Goal: Information Seeking & Learning: Check status

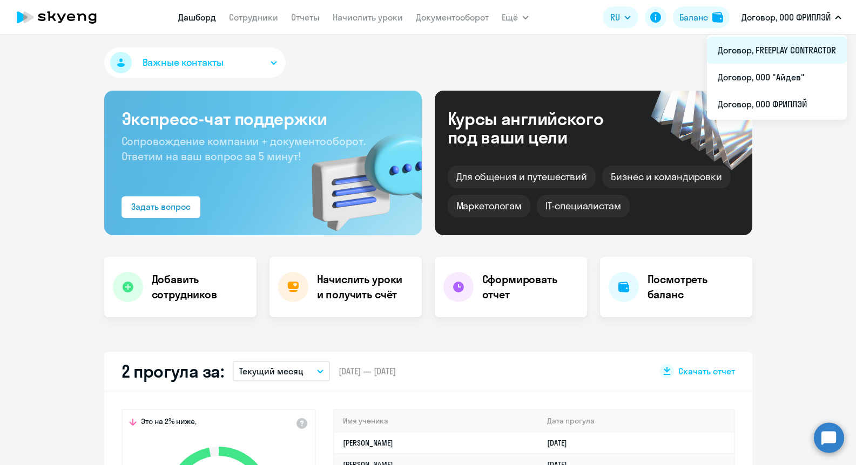
click at [776, 43] on li "Договор, FREEPLAY CONTRACTOR" at bounding box center [777, 50] width 140 height 27
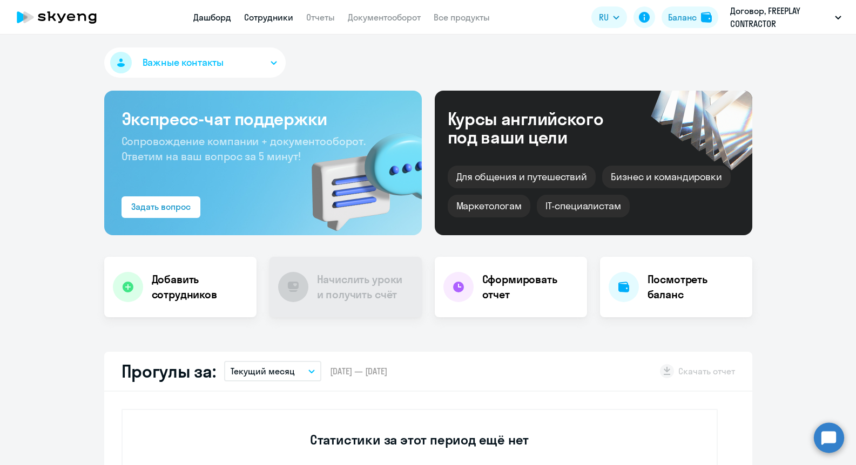
click at [260, 14] on link "Сотрудники" at bounding box center [268, 17] width 49 height 11
select select "30"
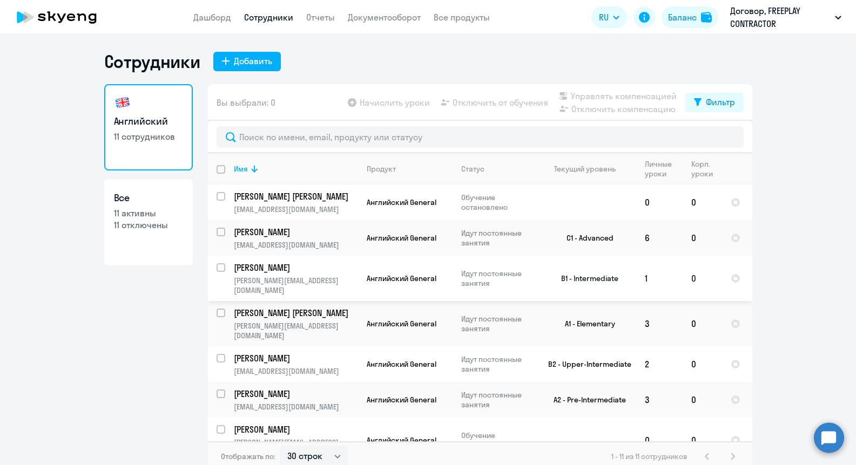
click at [276, 265] on p "[PERSON_NAME]" at bounding box center [295, 268] width 122 height 12
select select "english"
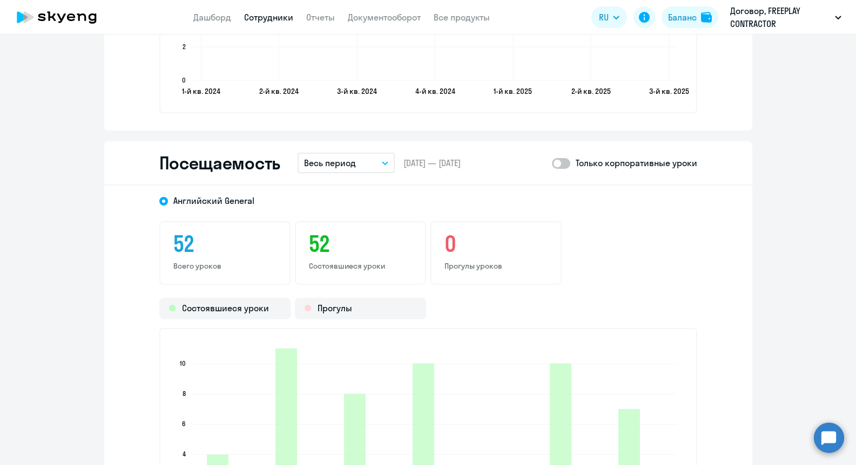
scroll to position [1160, 0]
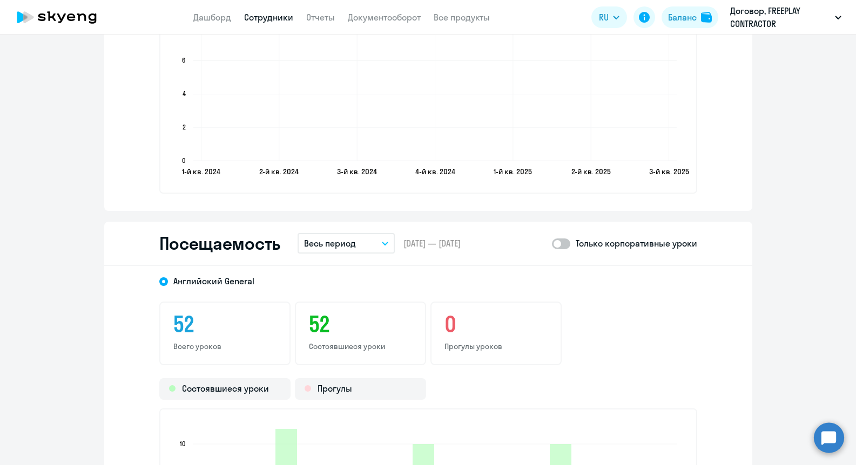
click at [342, 251] on button "Весь период" at bounding box center [346, 243] width 97 height 21
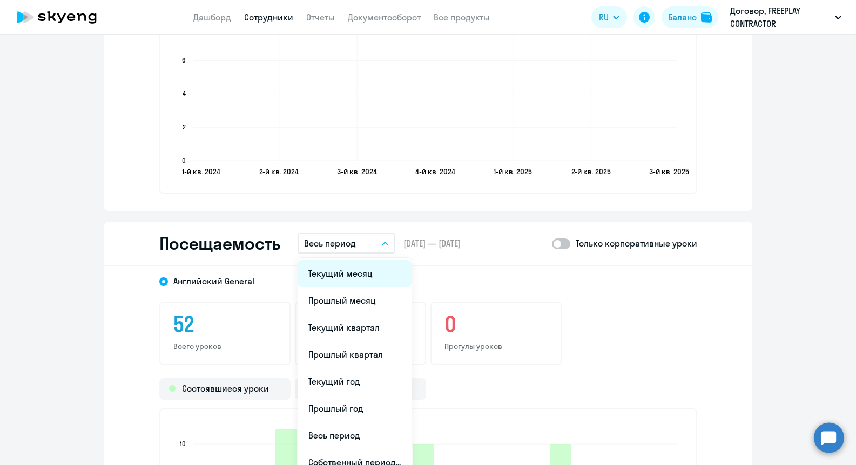
click at [345, 267] on li "Текущий месяц" at bounding box center [355, 273] width 114 height 27
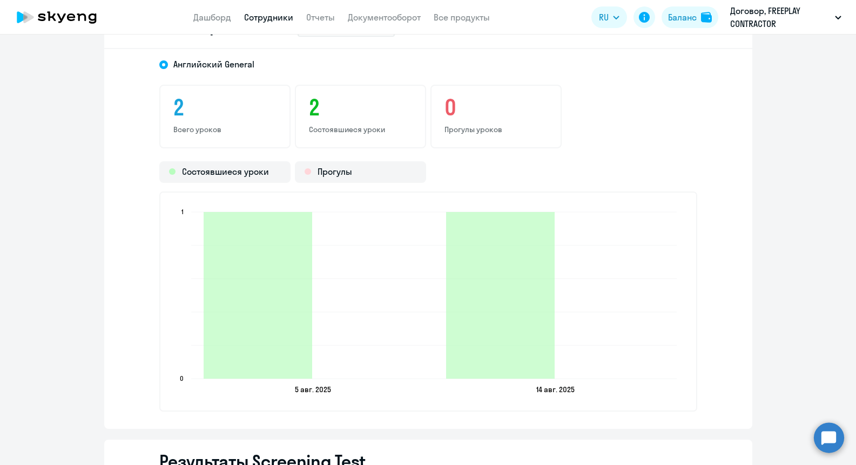
scroll to position [1328, 0]
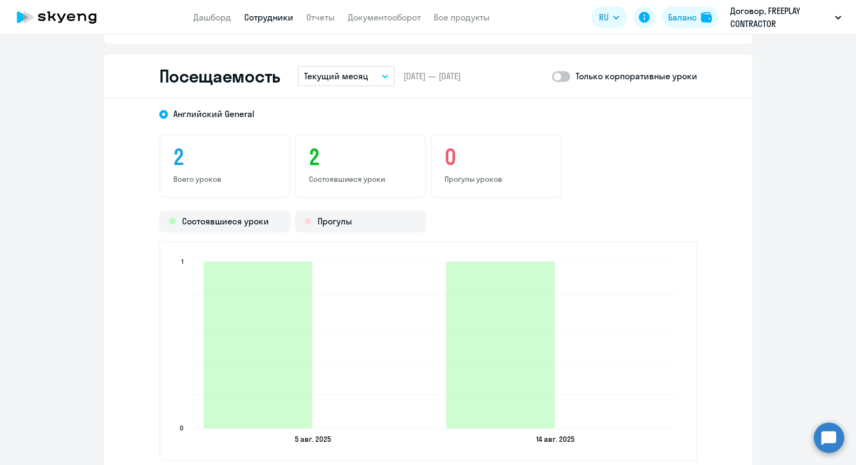
click at [351, 77] on p "Текущий месяц" at bounding box center [336, 76] width 64 height 13
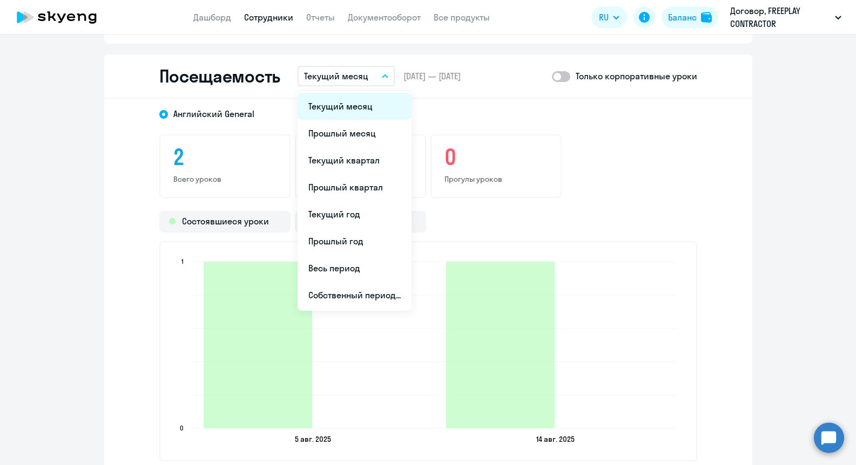
click at [350, 103] on li "Текущий месяц" at bounding box center [355, 106] width 114 height 27
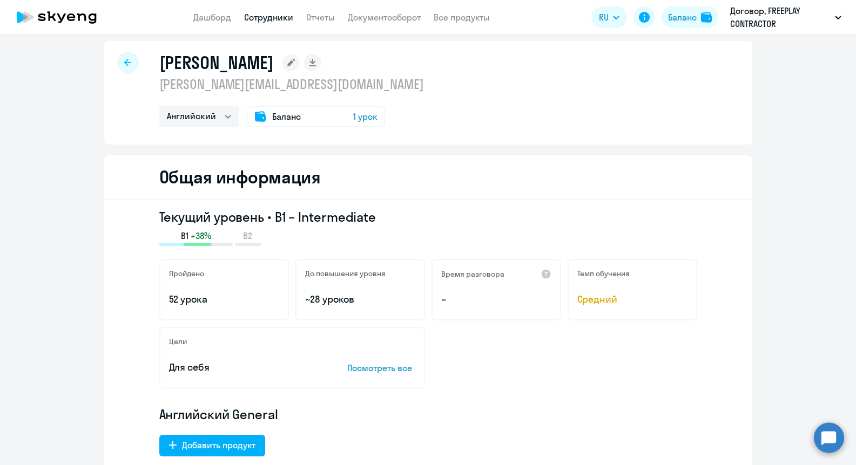
scroll to position [0, 0]
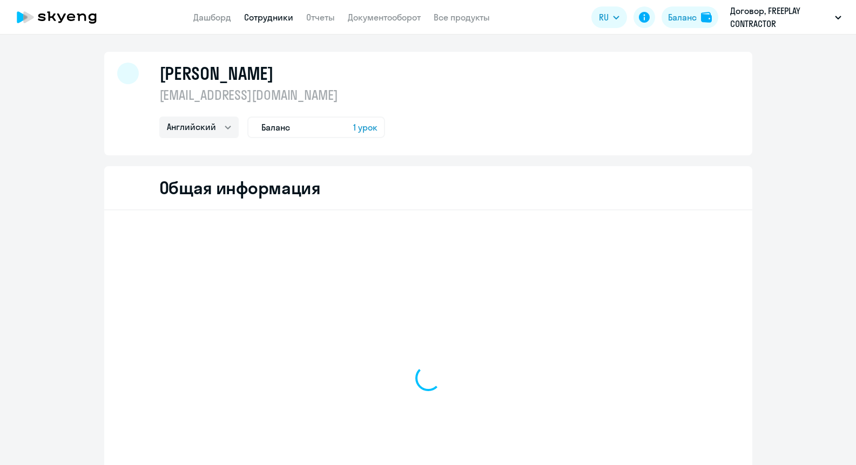
select select "english"
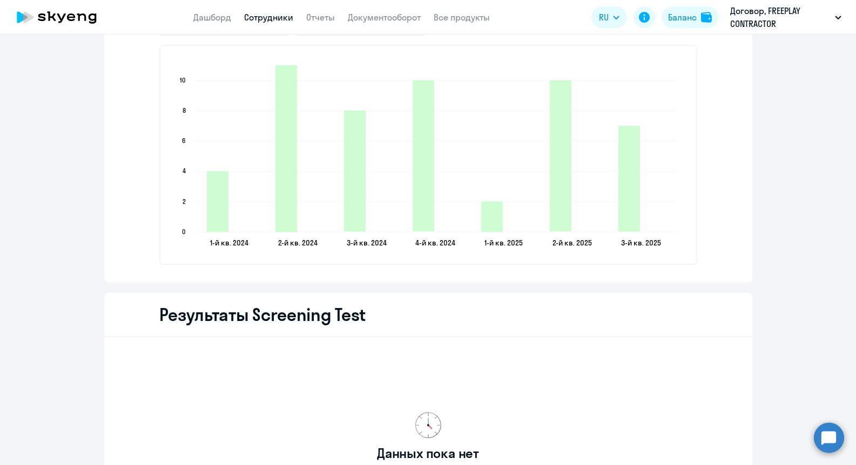
scroll to position [1194, 0]
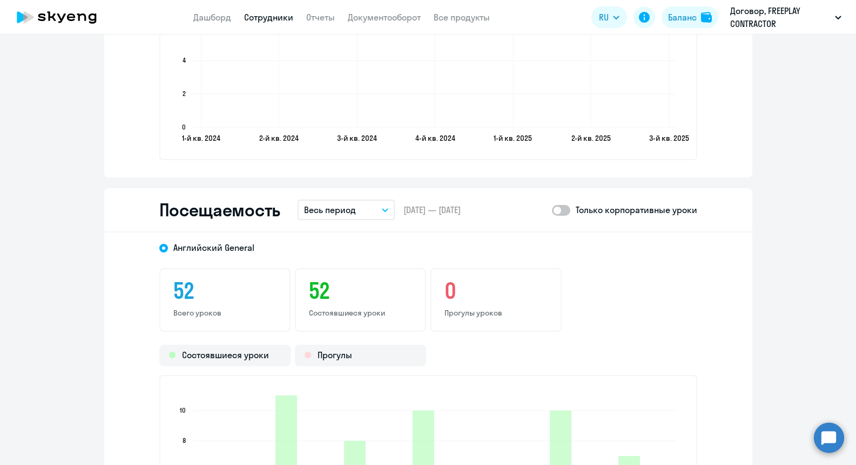
click at [359, 209] on button "Весь период" at bounding box center [346, 210] width 97 height 21
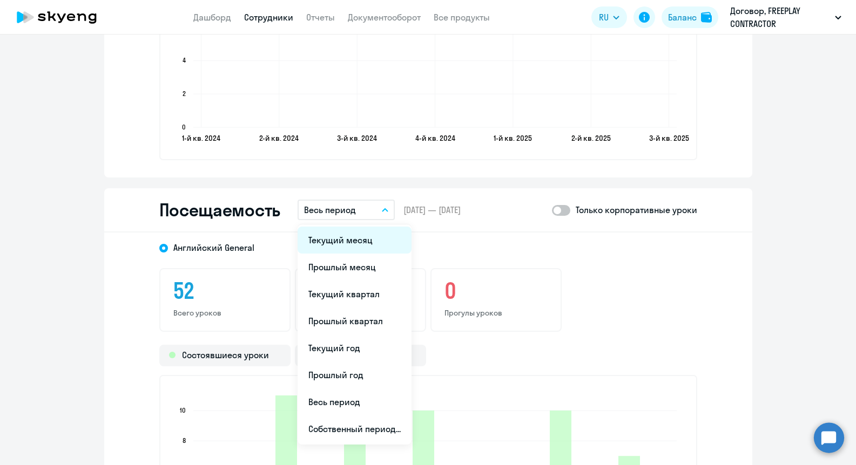
click at [348, 239] on li "Текущий месяц" at bounding box center [355, 240] width 114 height 27
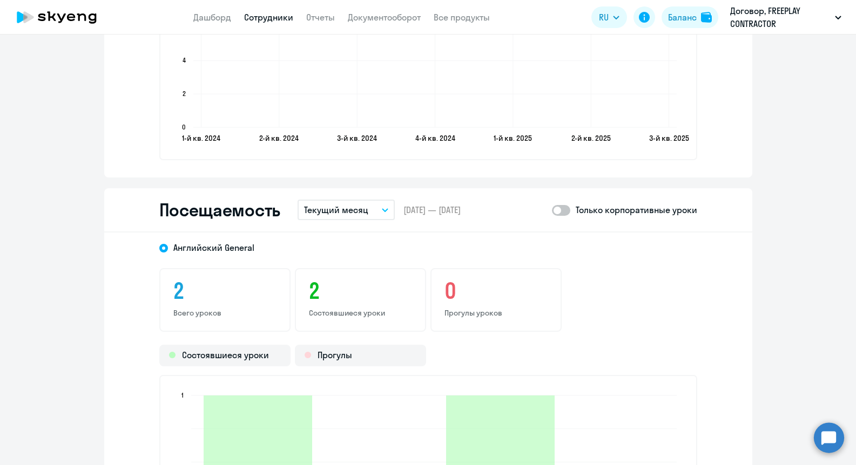
click at [358, 207] on p "Текущий месяц" at bounding box center [336, 210] width 64 height 13
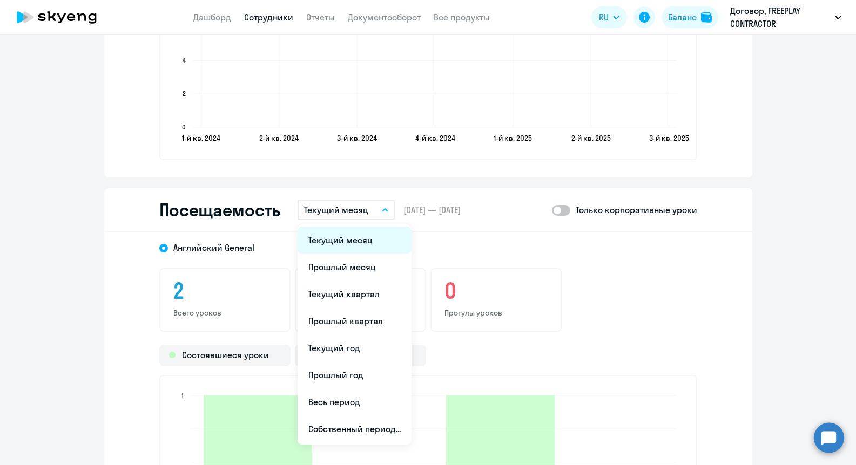
click at [357, 234] on li "Текущий месяц" at bounding box center [355, 240] width 114 height 27
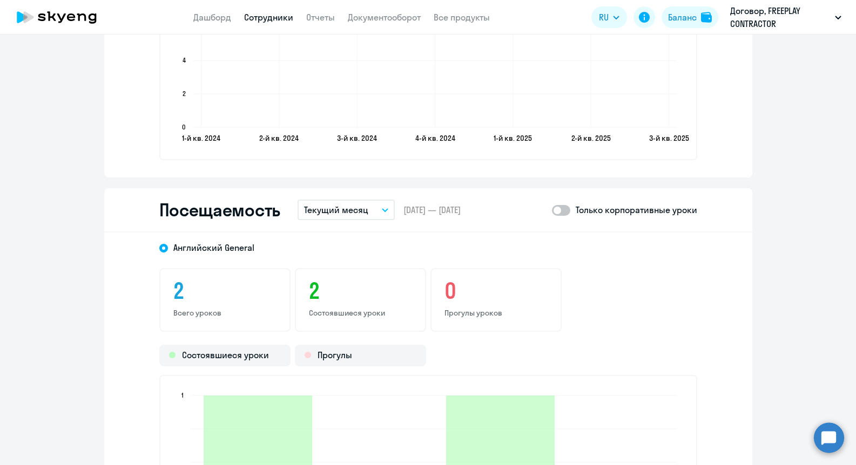
scroll to position [1391, 0]
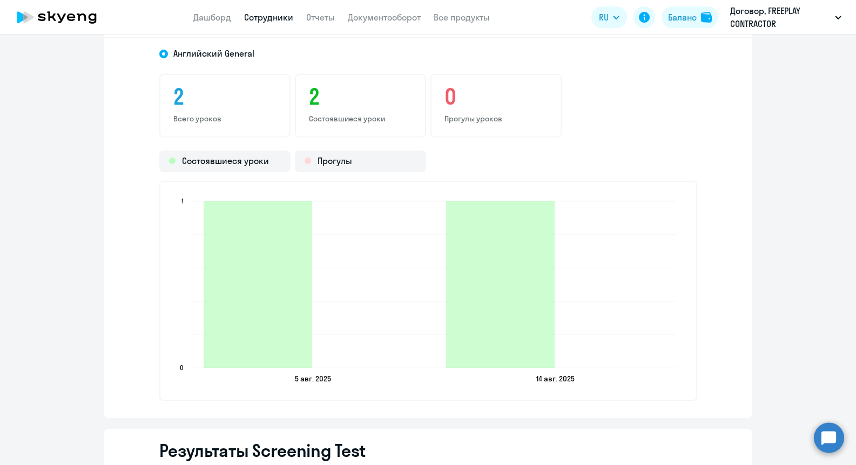
scroll to position [1303, 0]
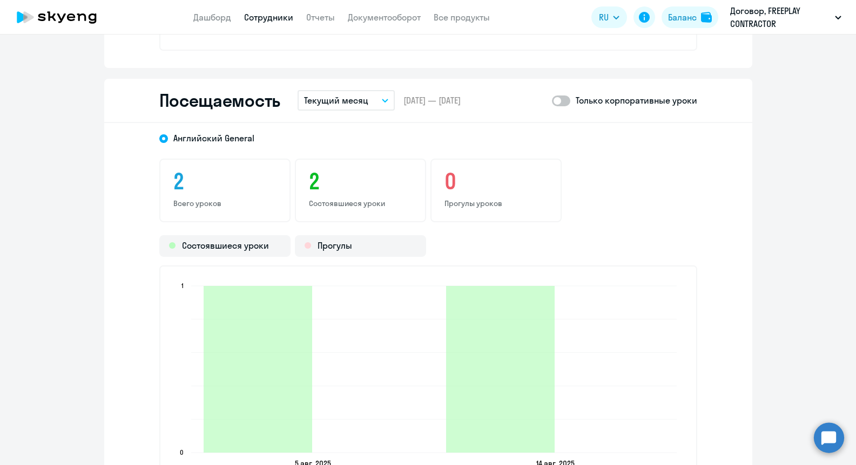
click at [356, 107] on button "Текущий месяц" at bounding box center [346, 100] width 97 height 21
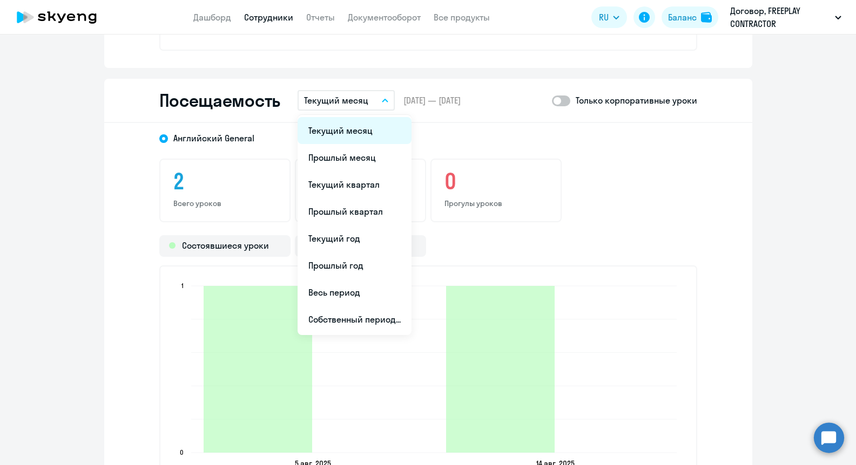
click at [355, 134] on li "Текущий месяц" at bounding box center [355, 130] width 114 height 27
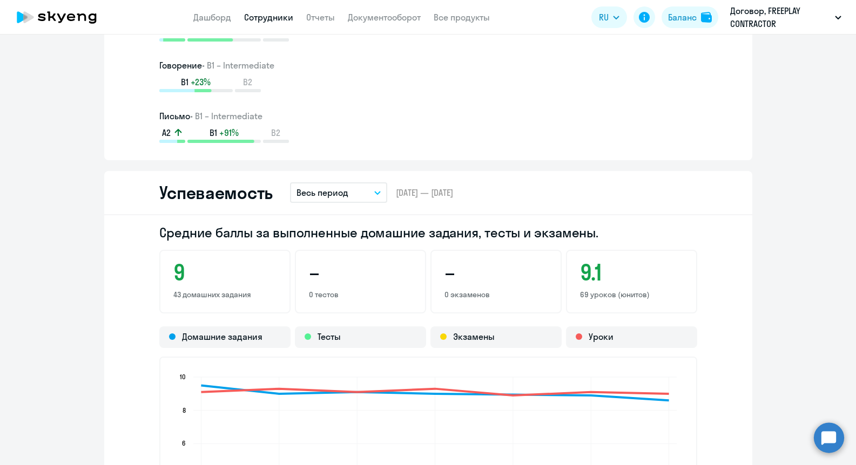
scroll to position [1702, 0]
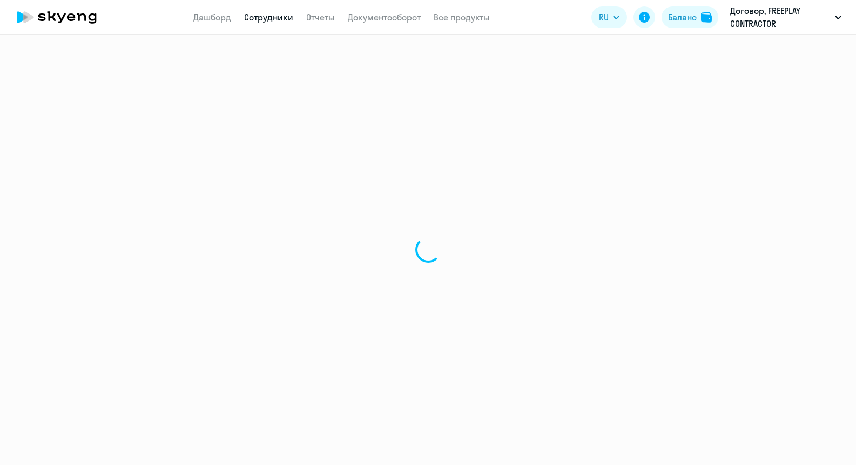
select select "english"
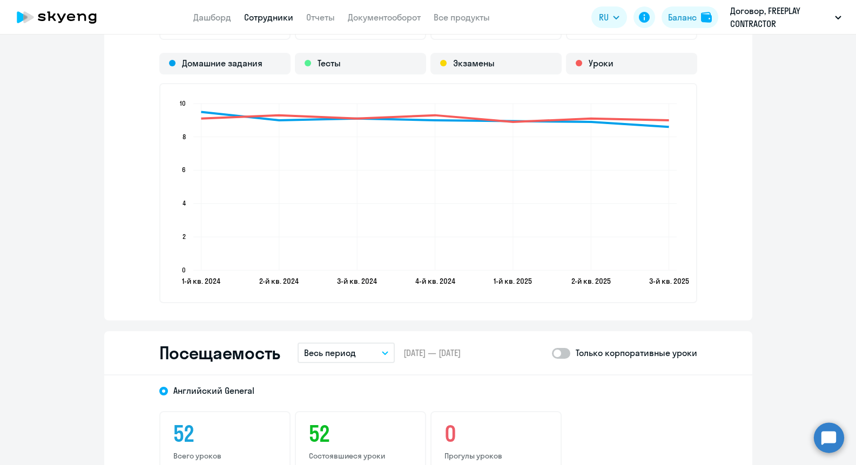
scroll to position [1049, 0]
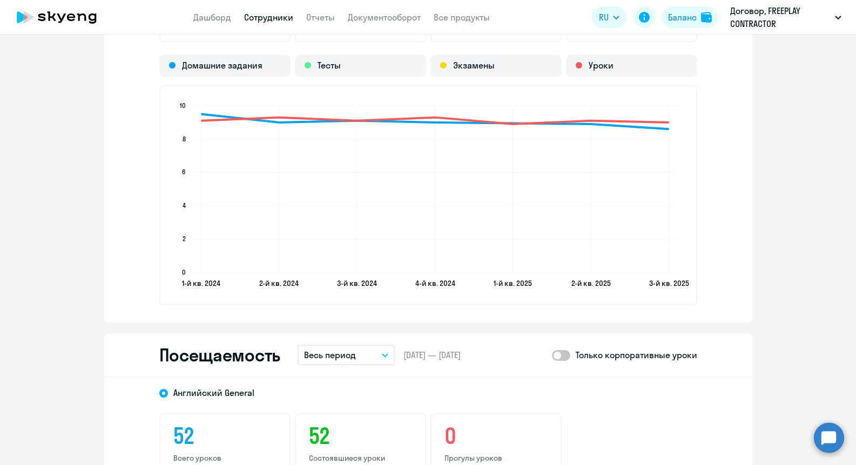
drag, startPoint x: 337, startPoint y: 360, endPoint x: 346, endPoint y: 368, distance: 11.8
click at [337, 360] on button "Весь период" at bounding box center [346, 355] width 97 height 21
drag, startPoint x: 350, startPoint y: 378, endPoint x: 386, endPoint y: 367, distance: 37.4
click at [350, 378] on li "Текущий месяц" at bounding box center [355, 385] width 114 height 27
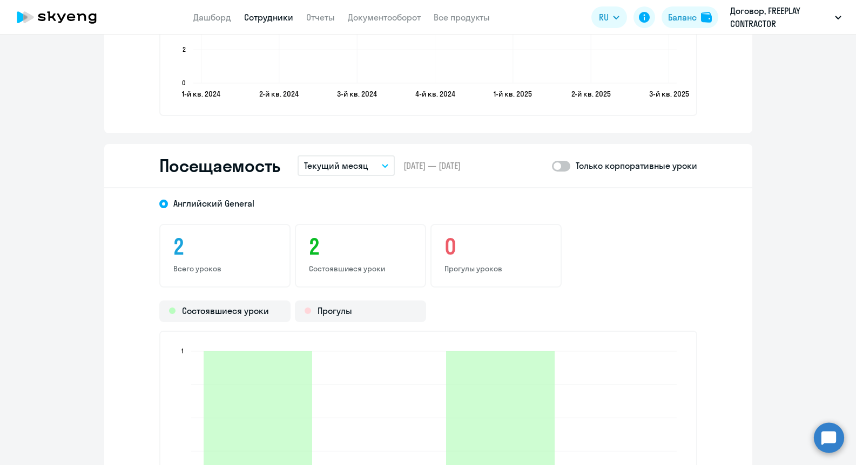
scroll to position [1443, 0]
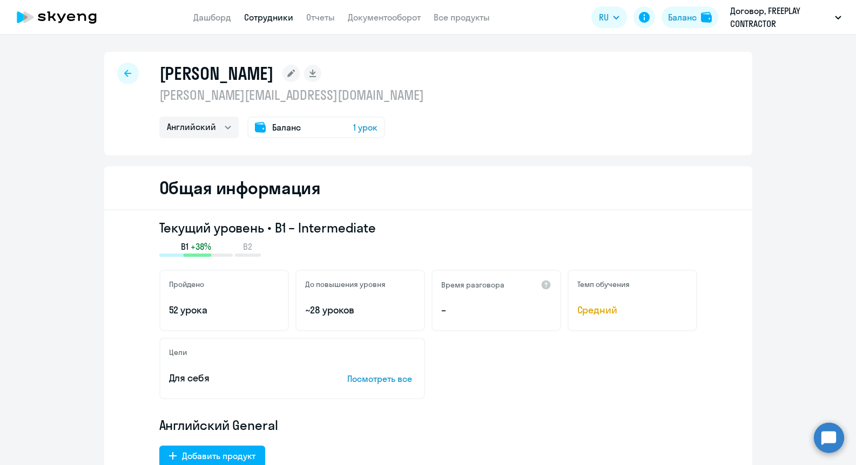
select select "english"
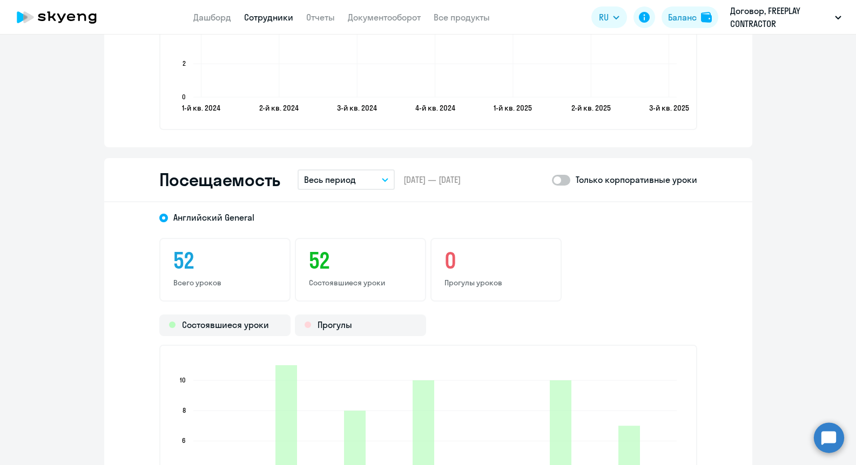
scroll to position [1221, 0]
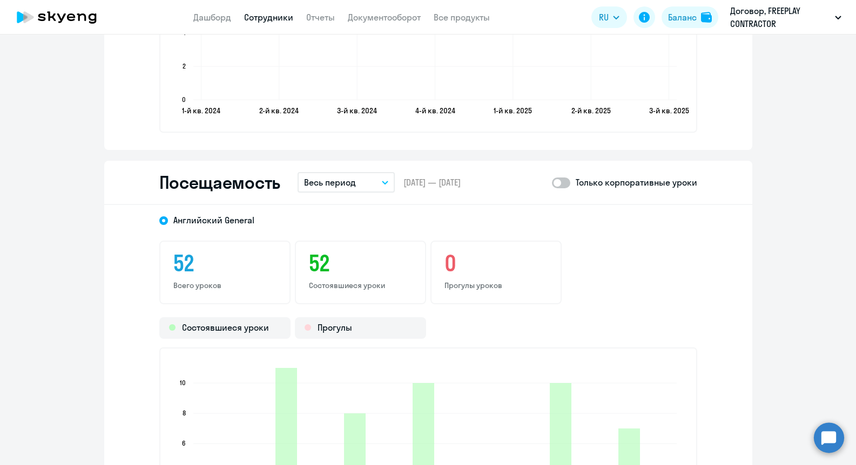
click at [328, 181] on p "Весь период" at bounding box center [330, 182] width 52 height 13
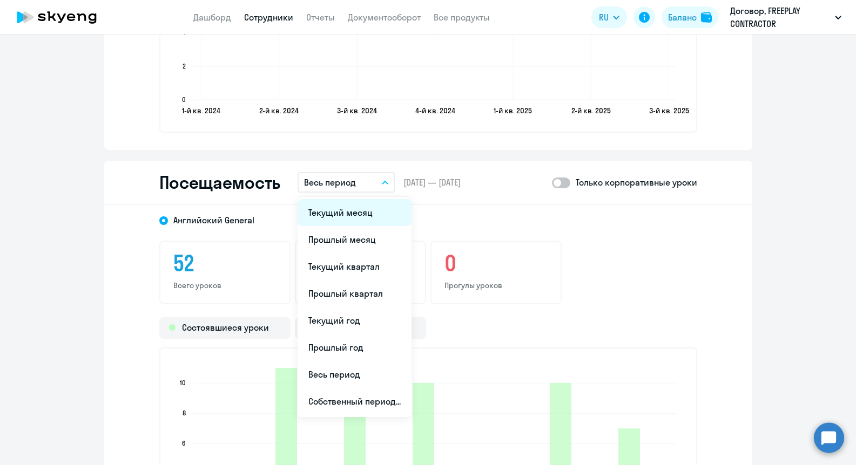
click at [335, 206] on li "Текущий месяц" at bounding box center [355, 212] width 114 height 27
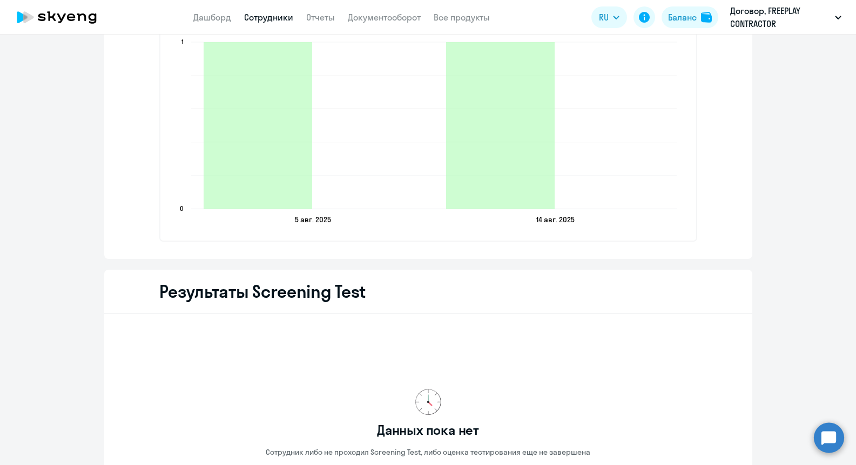
scroll to position [1563, 0]
